Goal: Information Seeking & Learning: Learn about a topic

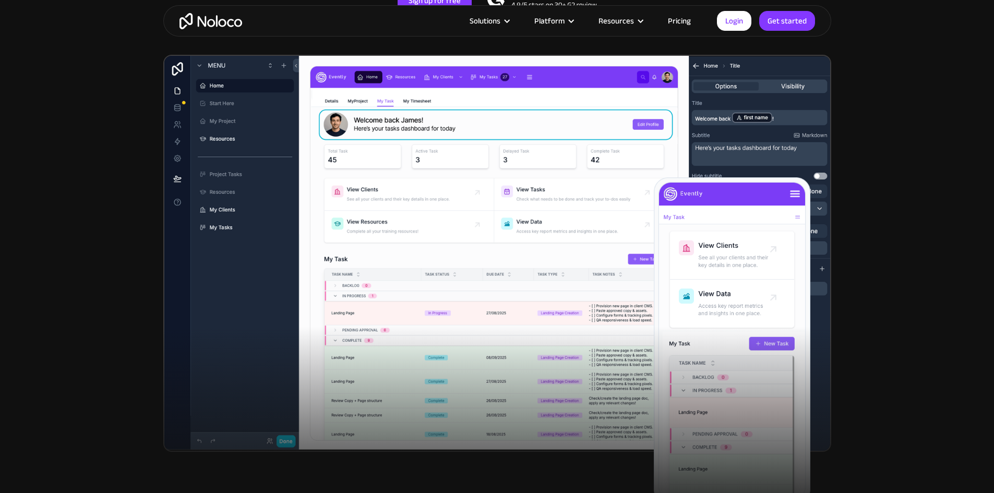
scroll to position [52, 0]
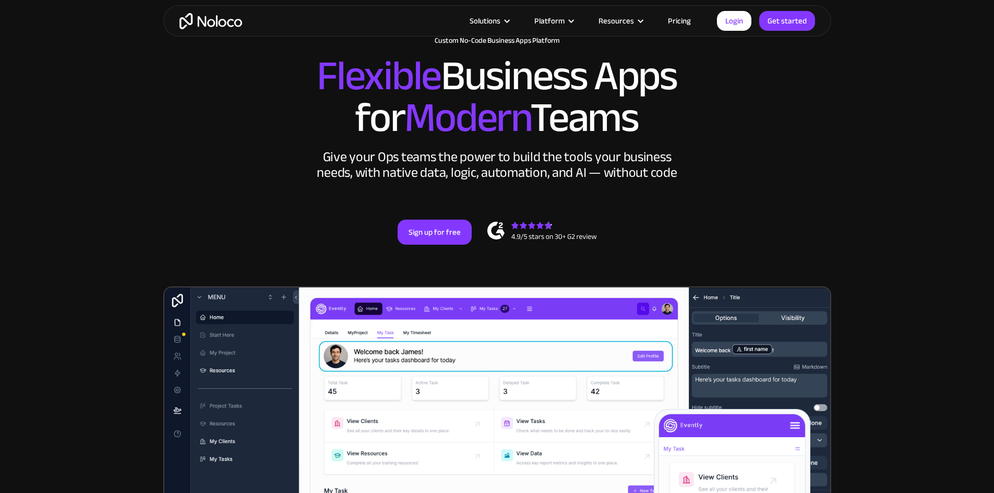
click at [669, 18] on link "Pricing" at bounding box center [679, 21] width 49 height 14
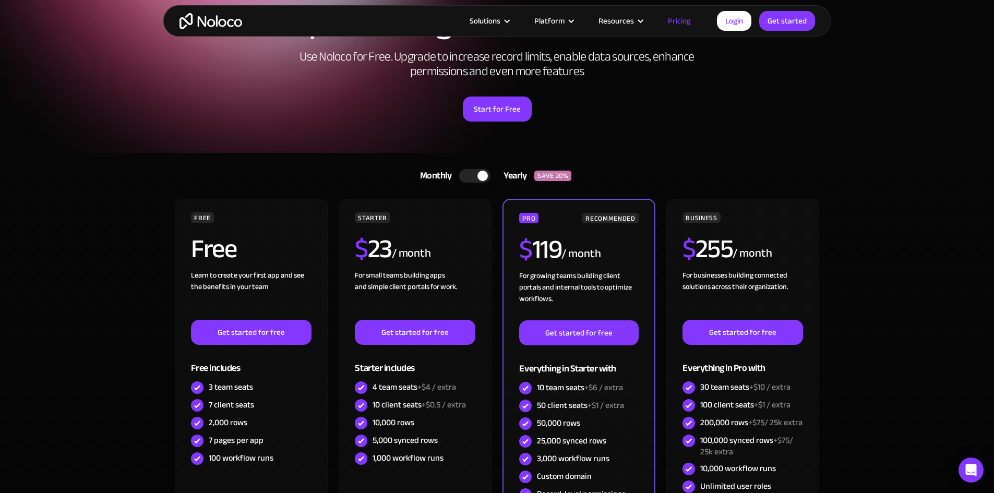
scroll to position [104, 0]
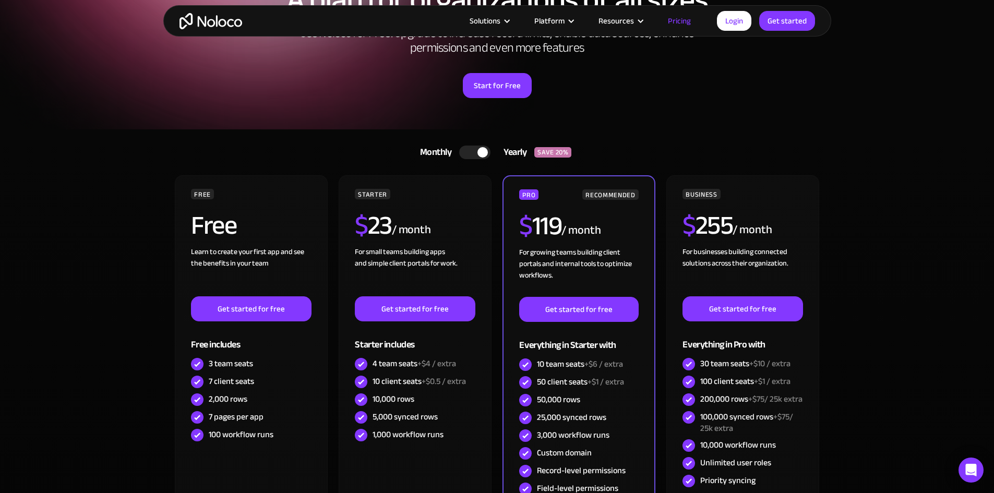
click at [471, 149] on div at bounding box center [474, 153] width 31 height 14
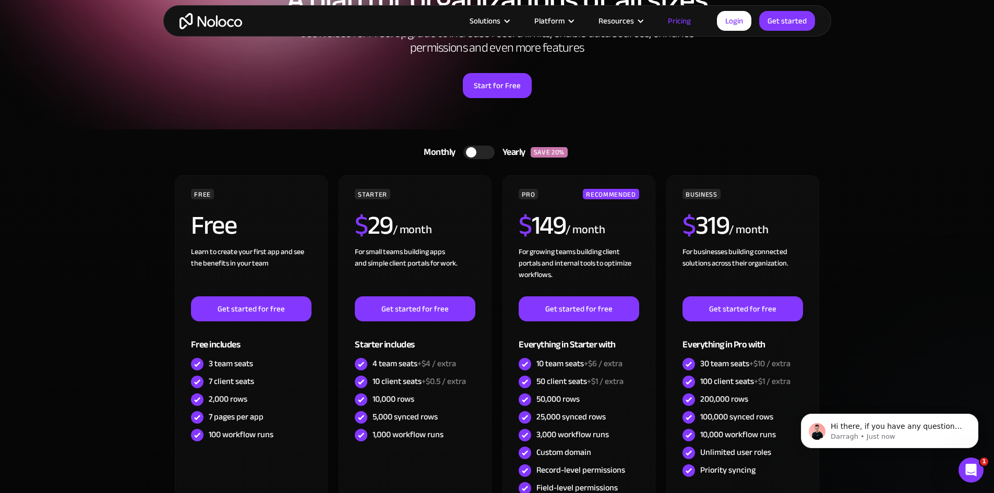
scroll to position [0, 0]
click at [485, 150] on div at bounding box center [478, 153] width 31 height 14
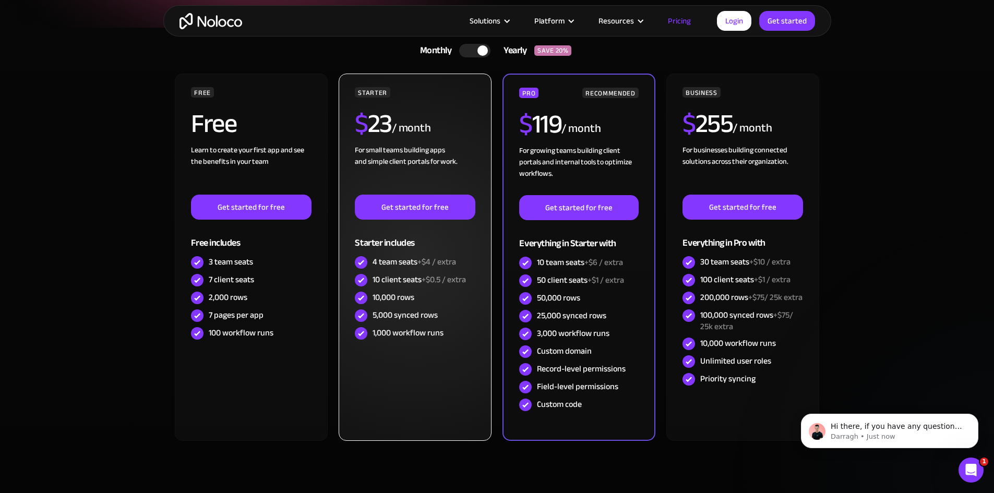
scroll to position [209, 0]
